Goal: Download file/media

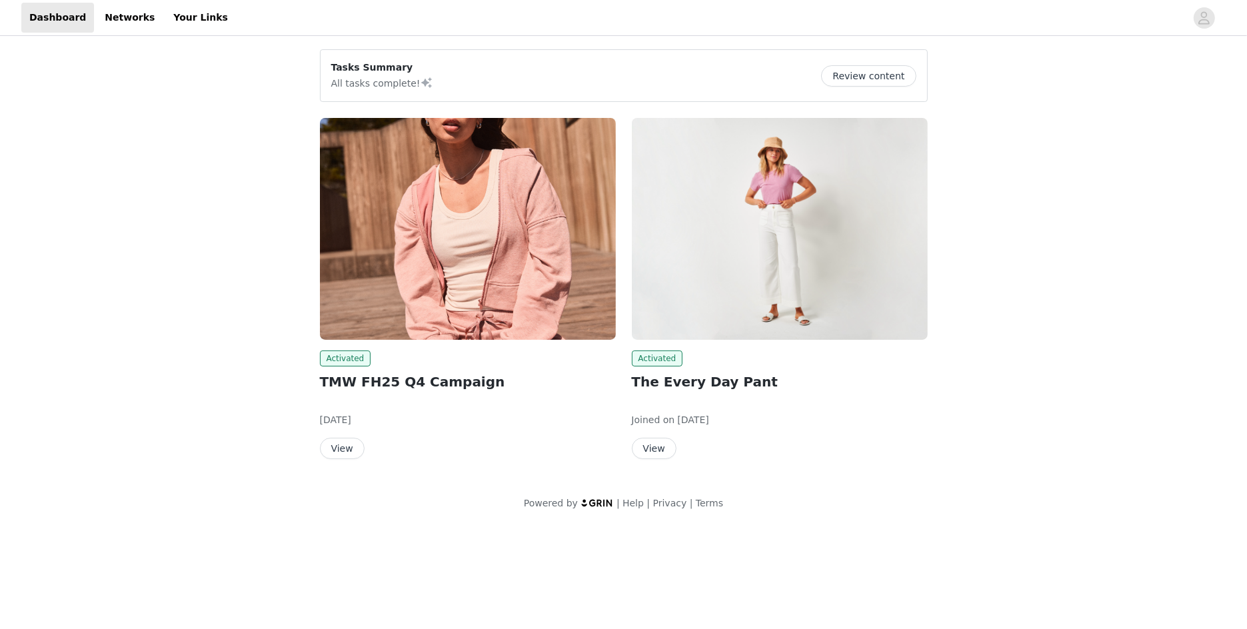
click at [337, 454] on button "View" at bounding box center [342, 448] width 45 height 21
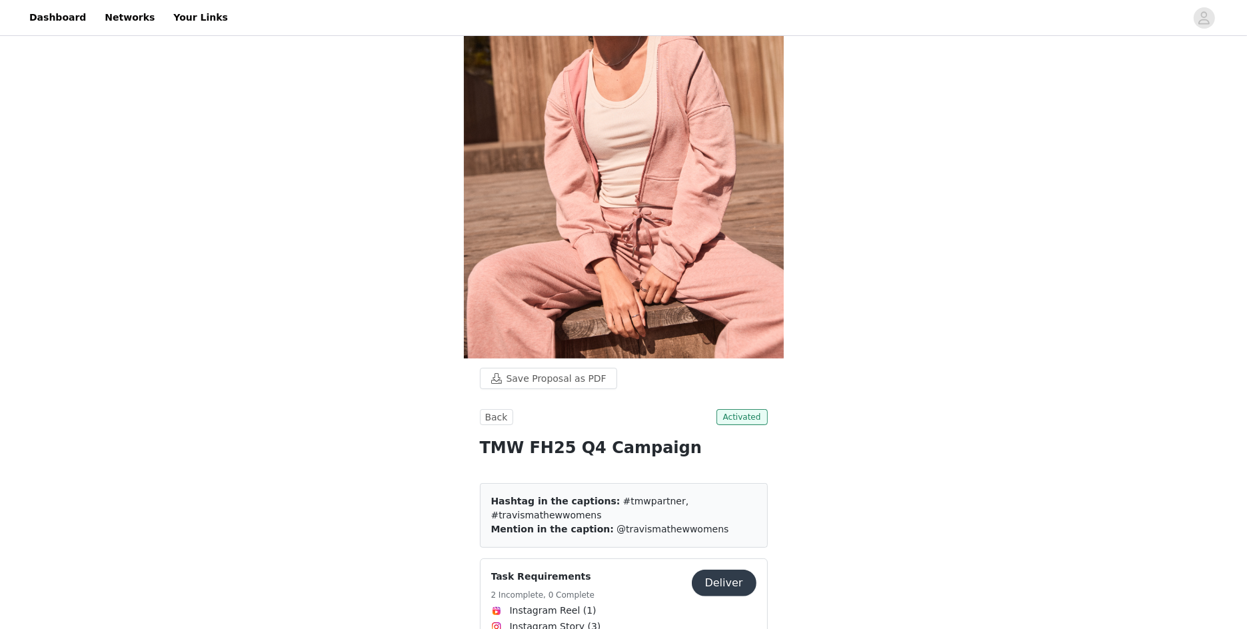
scroll to position [164, 0]
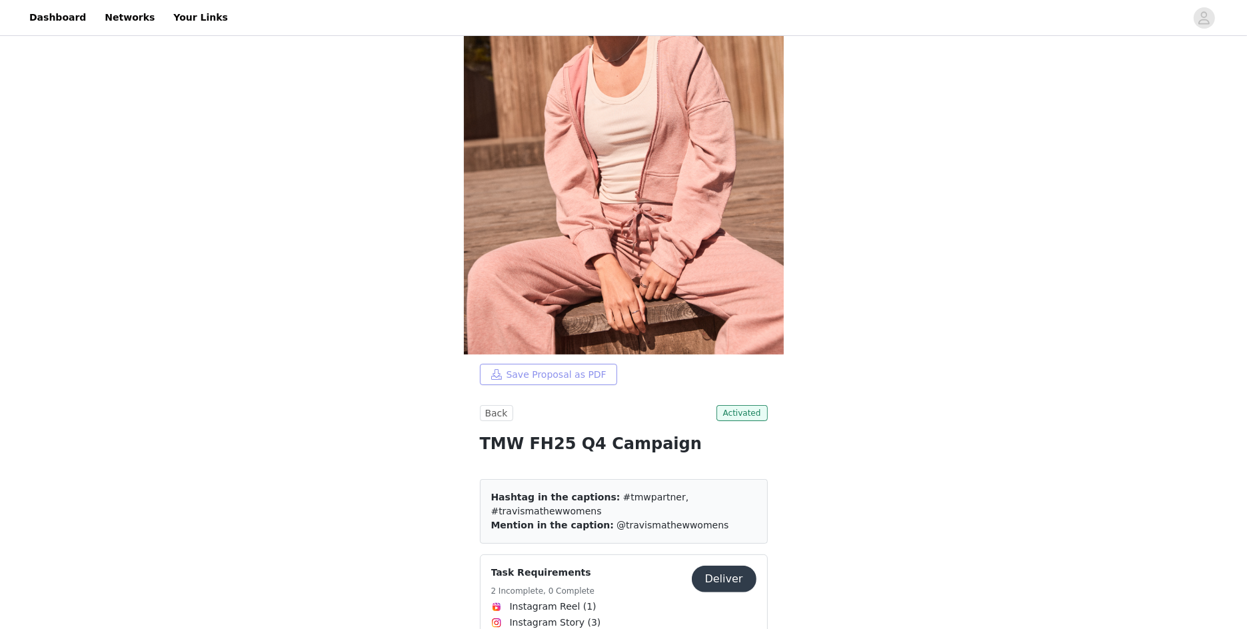
click at [548, 368] on button "Save Proposal as PDF" at bounding box center [548, 374] width 137 height 21
